Goal: Task Accomplishment & Management: Use online tool/utility

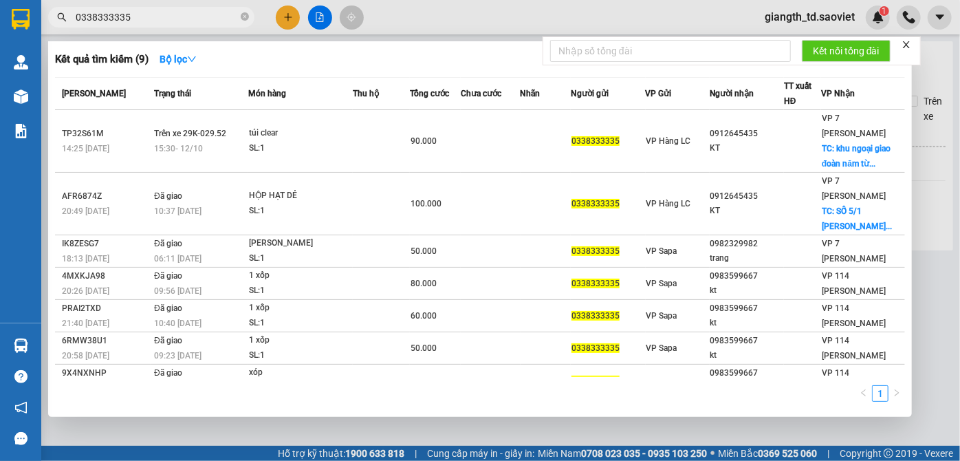
click at [193, 15] on input "0338333335" at bounding box center [157, 17] width 162 height 15
paste input "912881922"
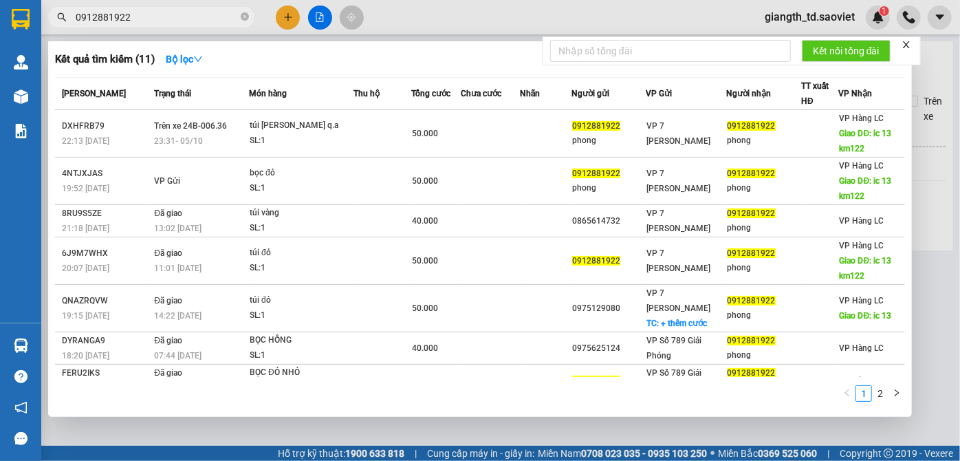
type input "0912881922"
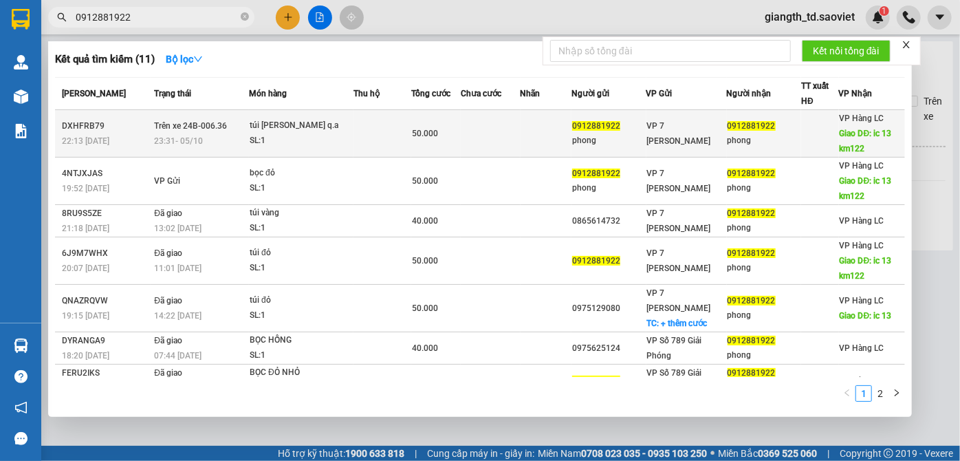
click at [217, 132] on td "Trên xe 24B-006.36 23:31 [DATE]" at bounding box center [200, 133] width 98 height 47
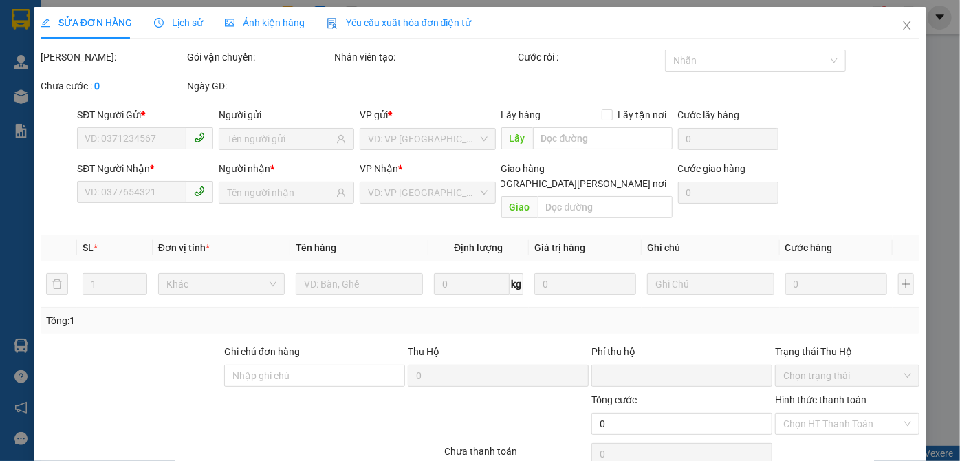
type input "0912881922"
type input "phong"
type input "0912881922"
type input "phong"
type input "ic 13 km122"
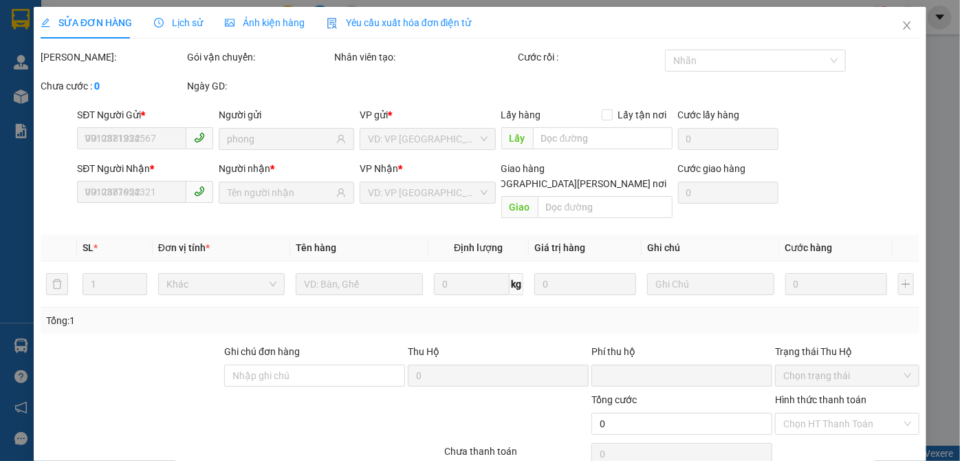
type input "0"
type input "50.000"
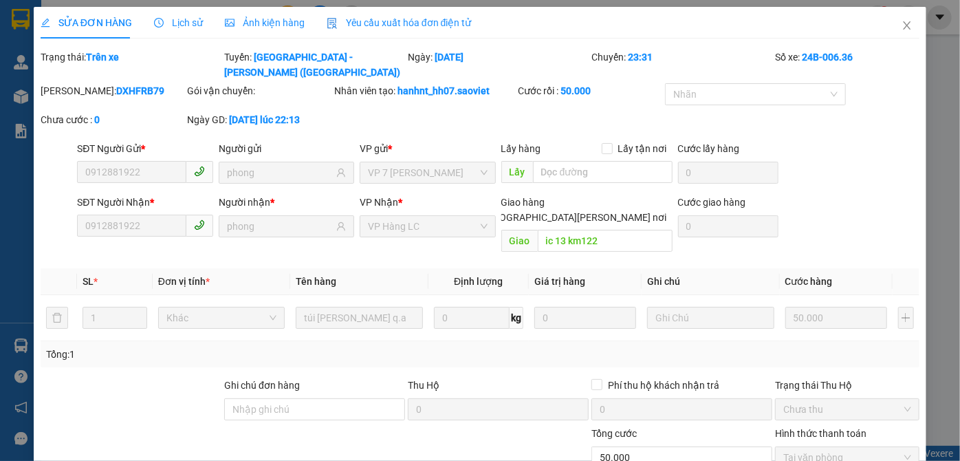
click at [175, 24] on span "Lịch sử" at bounding box center [178, 22] width 49 height 11
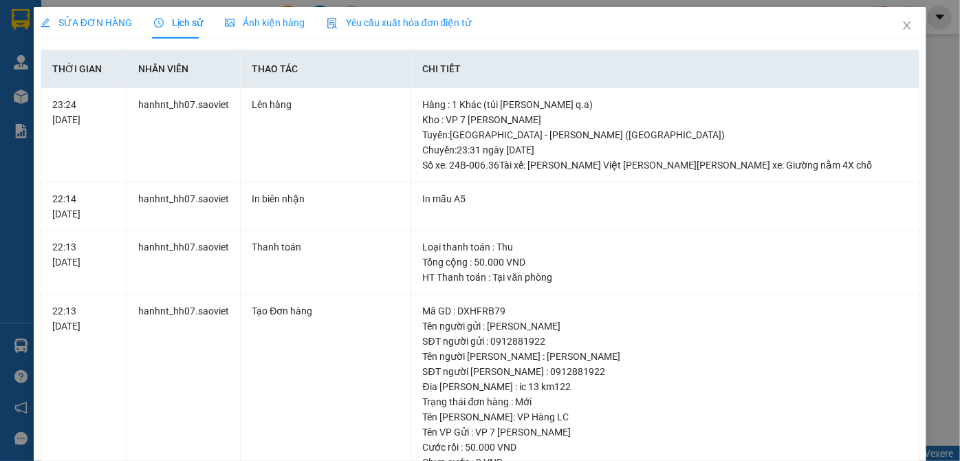
click at [113, 19] on span "SỬA ĐƠN HÀNG" at bounding box center [86, 22] width 91 height 11
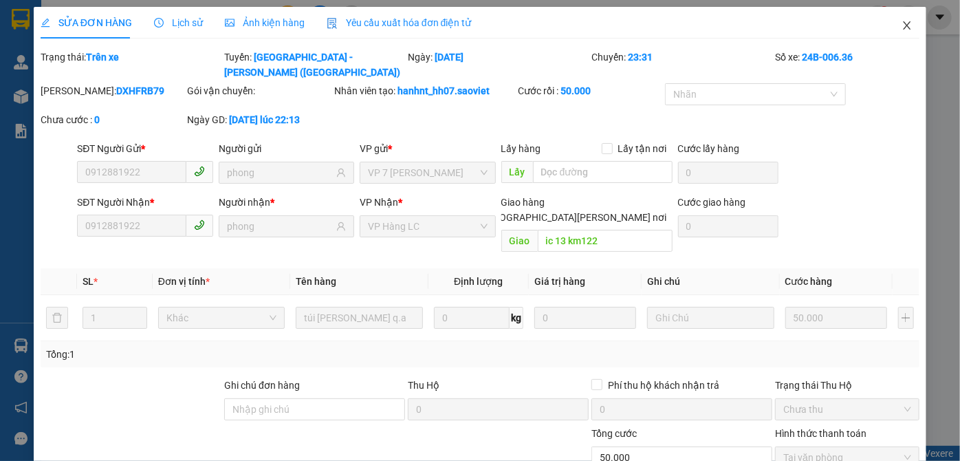
click at [902, 28] on icon "close" at bounding box center [907, 25] width 11 height 11
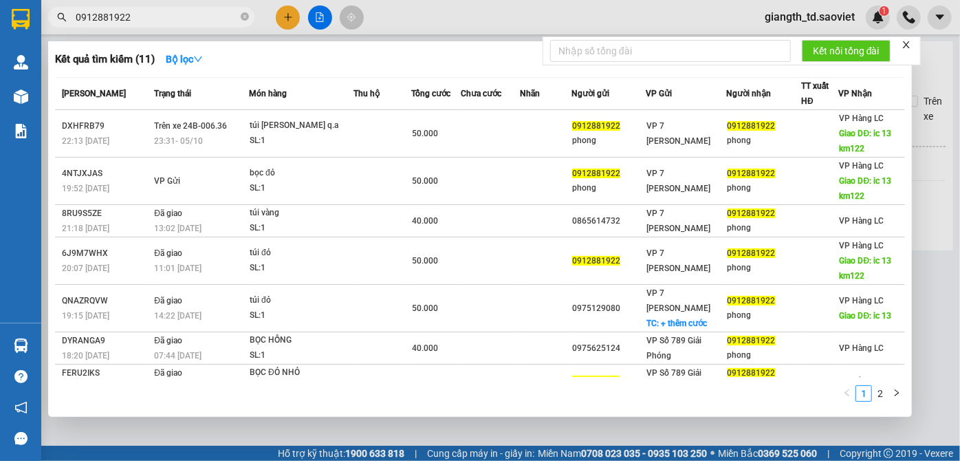
click at [160, 22] on input "0912881922" at bounding box center [157, 17] width 162 height 15
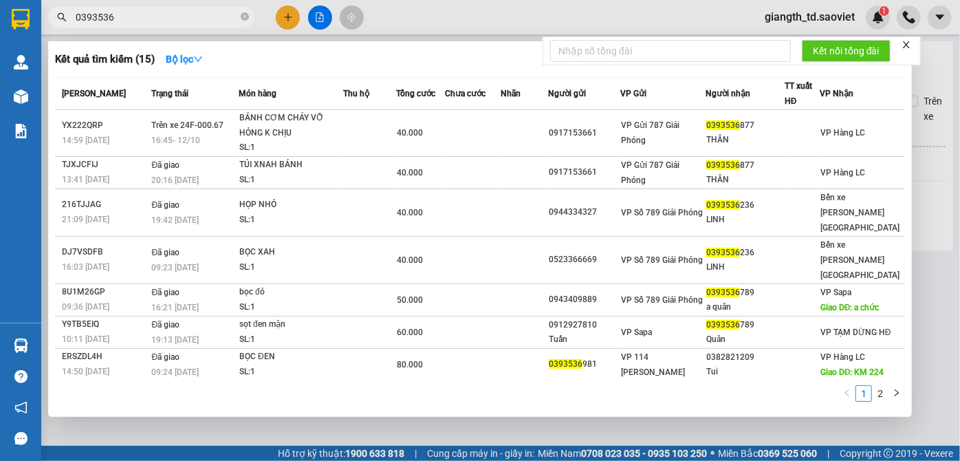
type input "0393536"
